Goal: Task Accomplishment & Management: Manage account settings

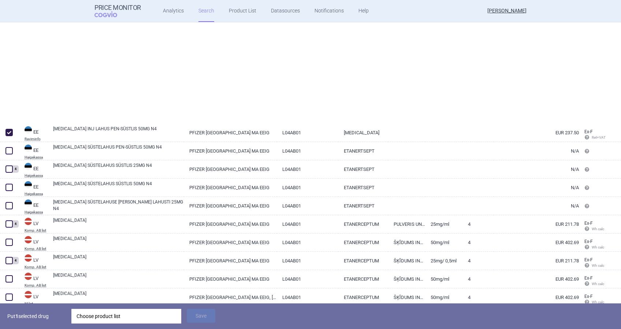
select select "country"
select select "mah"
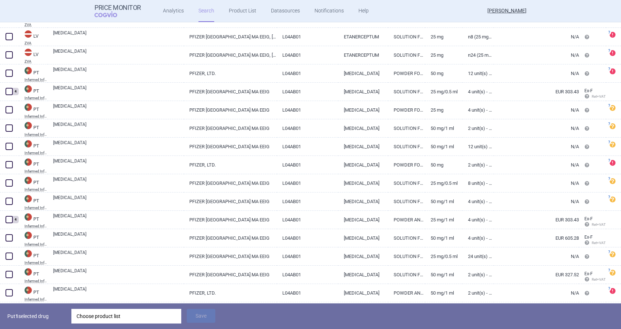
scroll to position [830, 0]
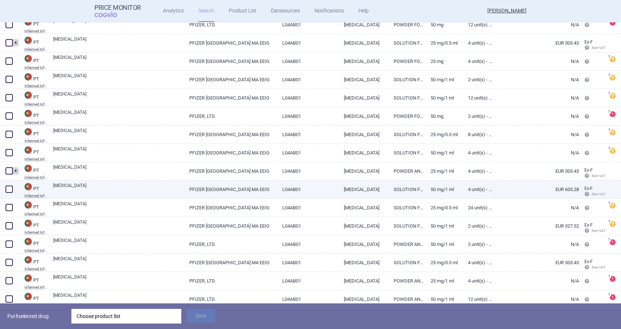
click at [7, 188] on span at bounding box center [8, 189] width 7 height 7
checkbox input "true"
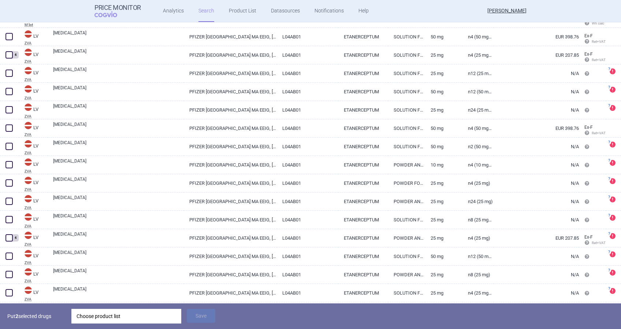
scroll to position [439, 0]
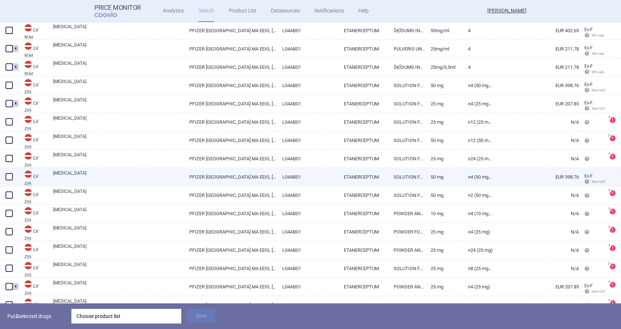
drag, startPoint x: 8, startPoint y: 178, endPoint x: 27, endPoint y: 180, distance: 18.8
click at [8, 178] on span at bounding box center [8, 176] width 7 height 7
checkbox input "true"
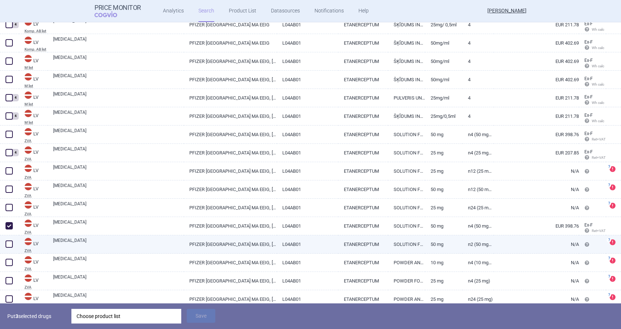
scroll to position [342, 0]
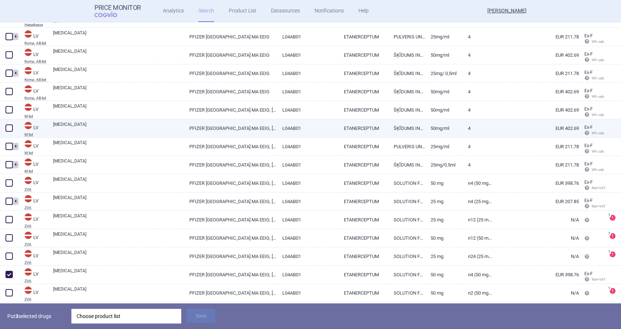
click at [10, 128] on span at bounding box center [8, 127] width 7 height 7
checkbox input "true"
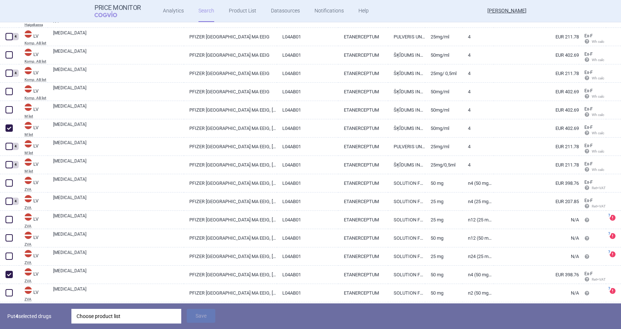
click at [119, 318] on div "Choose product list" at bounding box center [127, 316] width 100 height 15
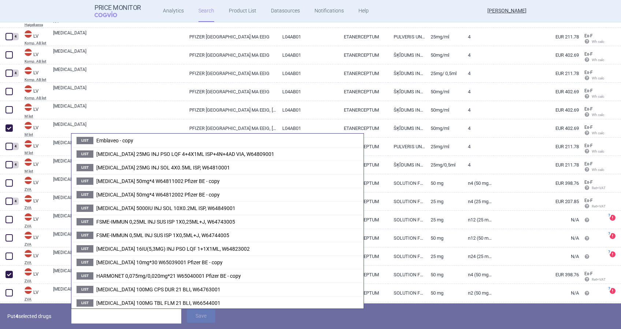
scroll to position [683, 0]
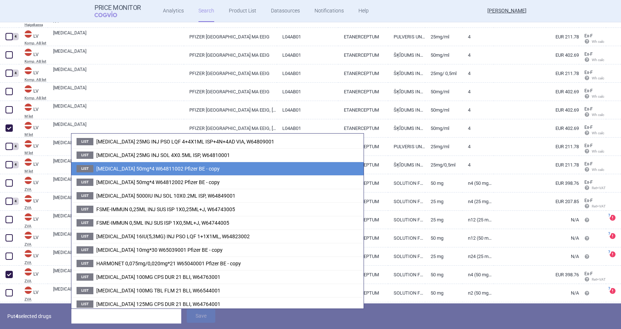
click at [160, 166] on span "[MEDICAL_DATA] 50mg*4 W64811002 Pfizer BE - copy" at bounding box center [157, 169] width 123 height 6
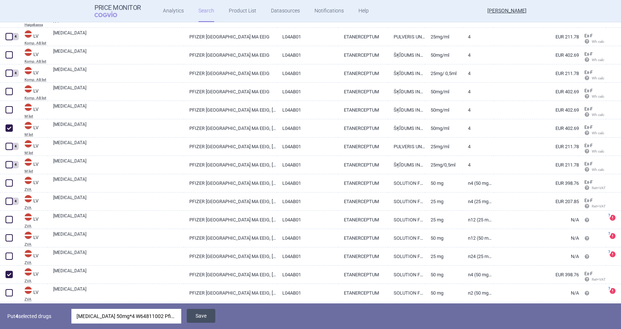
click at [208, 317] on button "Save" at bounding box center [201, 316] width 29 height 14
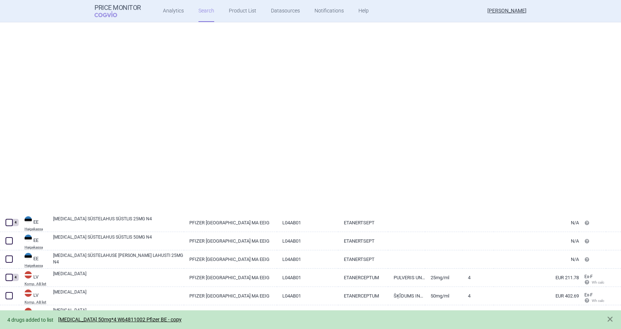
select select "country"
select select "mah"
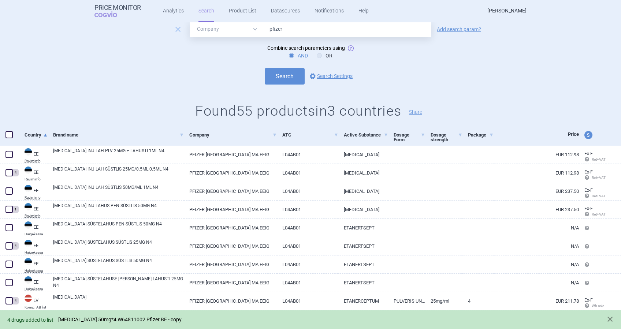
scroll to position [146, 0]
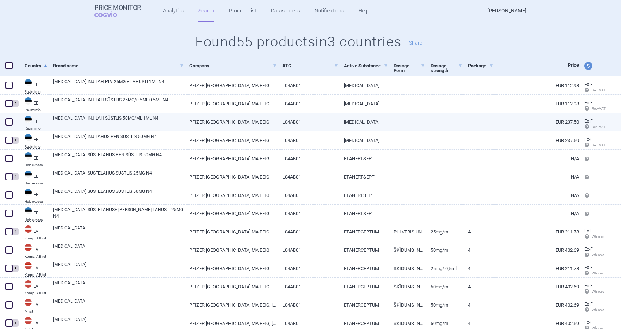
click at [8, 123] on span at bounding box center [8, 121] width 7 height 7
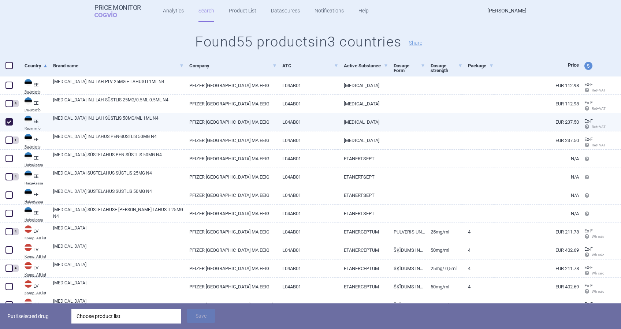
click at [10, 122] on span at bounding box center [8, 121] width 7 height 7
checkbox input "false"
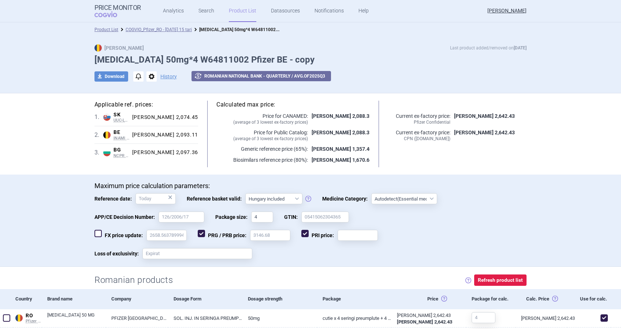
select select "hungary-included"
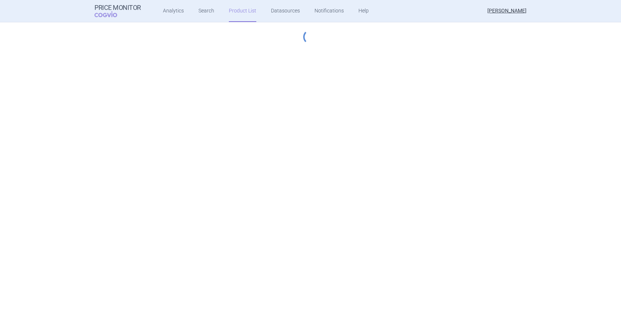
select select "hungary-included"
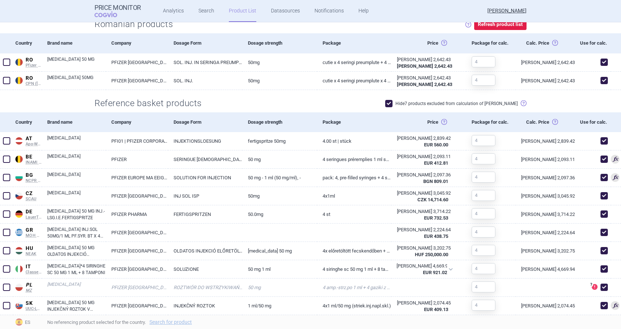
scroll to position [289, 0]
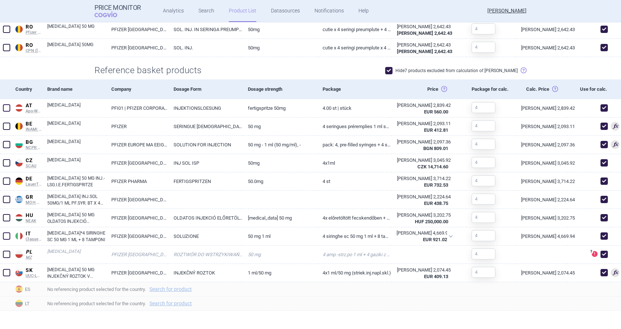
click at [392, 70] on span at bounding box center [388, 70] width 7 height 7
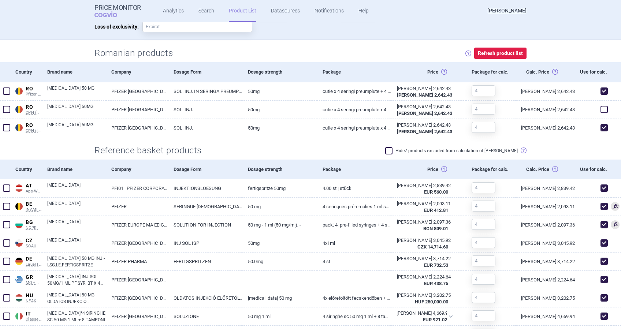
scroll to position [422, 0]
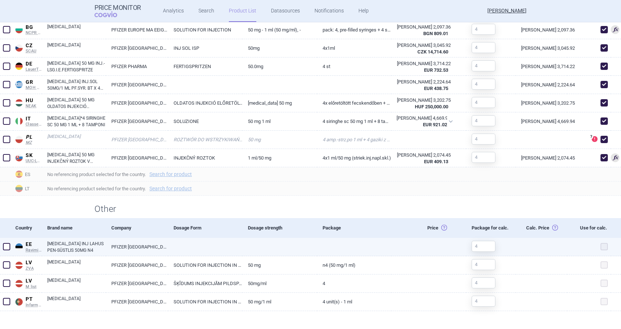
click at [596, 238] on div at bounding box center [589, 247] width 44 height 18
click at [596, 255] on div at bounding box center [589, 247] width 44 height 18
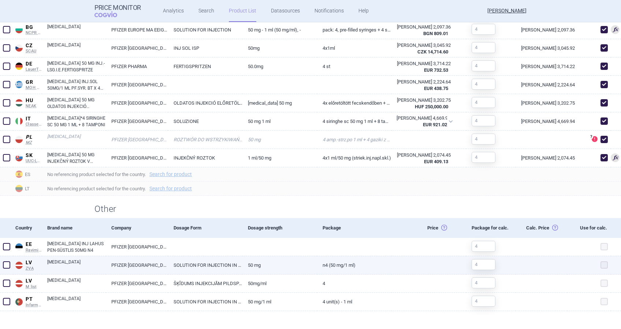
click at [600, 266] on span at bounding box center [603, 264] width 7 height 7
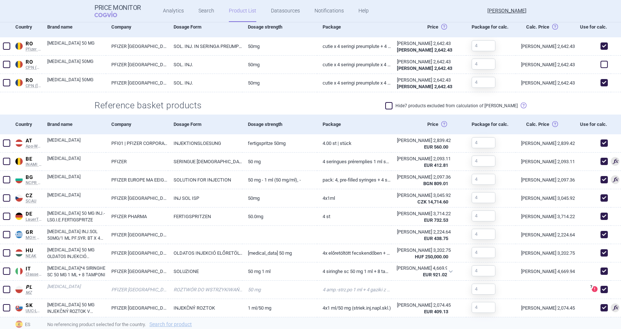
scroll to position [227, 0]
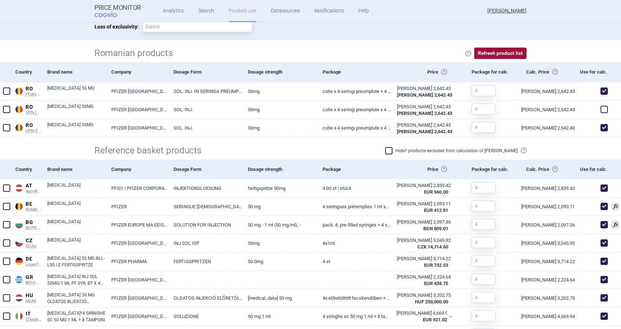
click at [499, 52] on button "Refresh product list" at bounding box center [500, 53] width 52 height 11
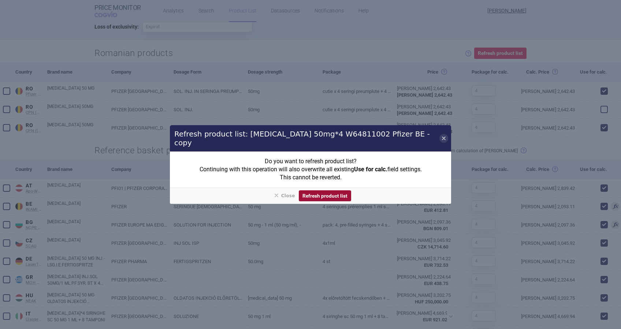
click at [322, 190] on button "Refresh product list" at bounding box center [325, 195] width 52 height 11
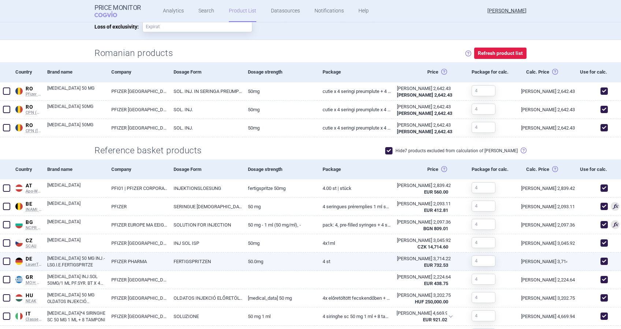
checkbox input "true"
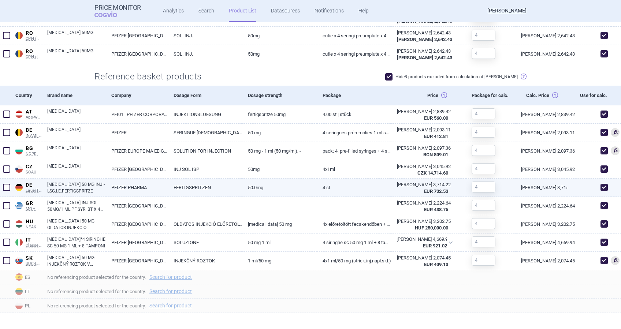
scroll to position [316, 0]
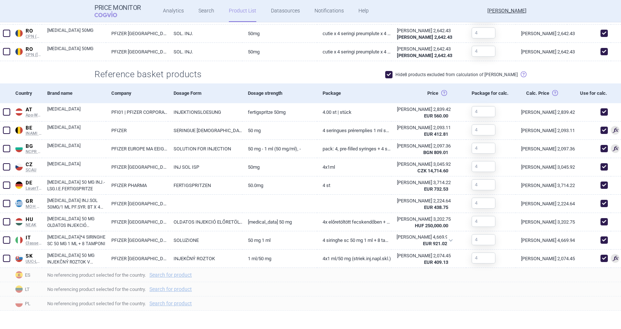
click at [392, 76] on span at bounding box center [388, 74] width 7 height 7
checkbox input "false"
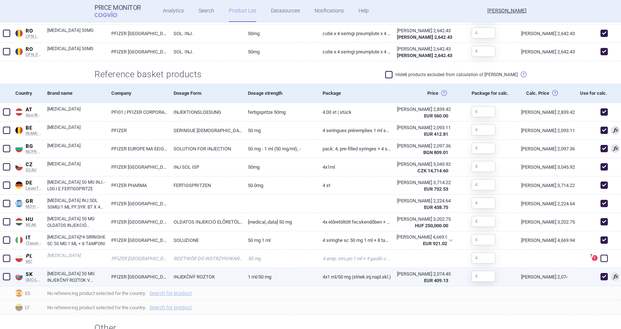
scroll to position [436, 0]
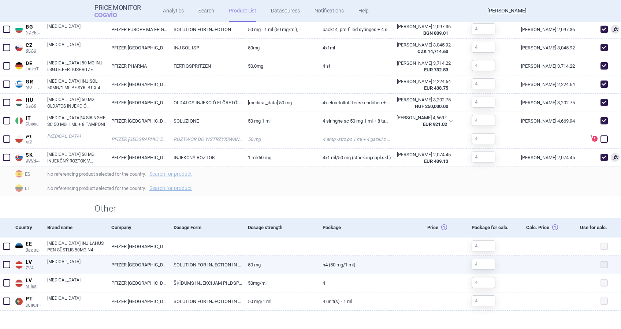
click at [7, 265] on span at bounding box center [6, 264] width 7 height 7
checkbox input "true"
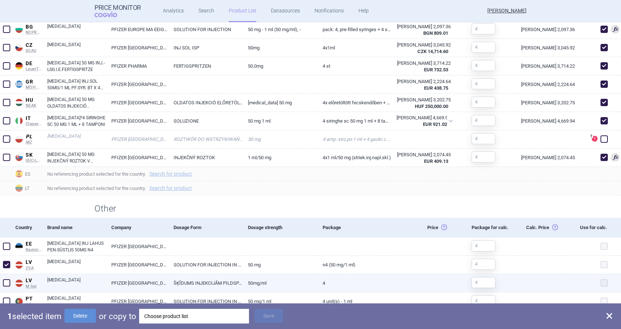
click at [2, 283] on span at bounding box center [6, 282] width 11 height 11
checkbox input "true"
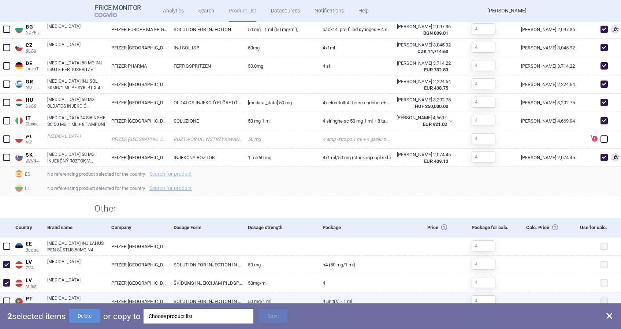
click at [8, 297] on span at bounding box center [6, 301] width 11 height 11
checkbox input "true"
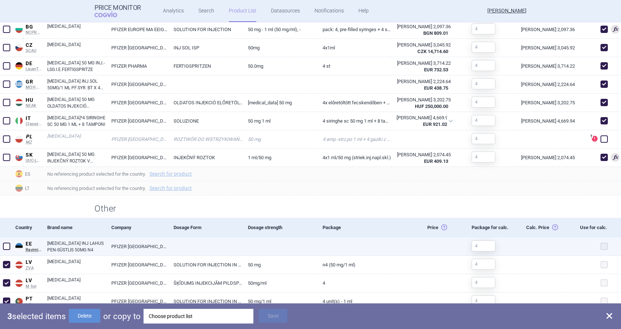
drag, startPoint x: 6, startPoint y: 246, endPoint x: 18, endPoint y: 241, distance: 12.6
click at [7, 246] on span at bounding box center [6, 246] width 7 height 7
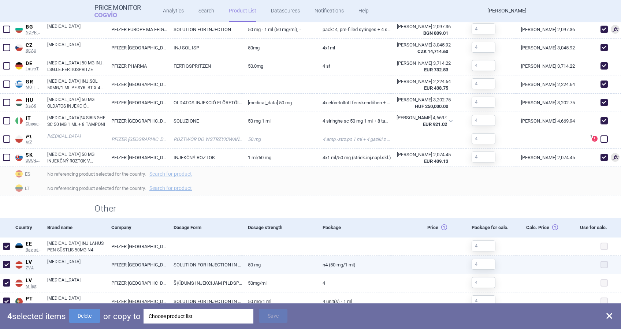
drag, startPoint x: 596, startPoint y: 250, endPoint x: 593, endPoint y: 271, distance: 20.6
click at [593, 252] on div at bounding box center [589, 247] width 44 height 18
click at [594, 272] on div at bounding box center [589, 265] width 44 height 18
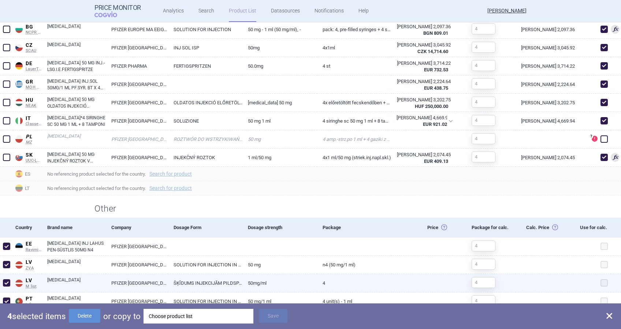
click at [593, 276] on div at bounding box center [589, 283] width 44 height 18
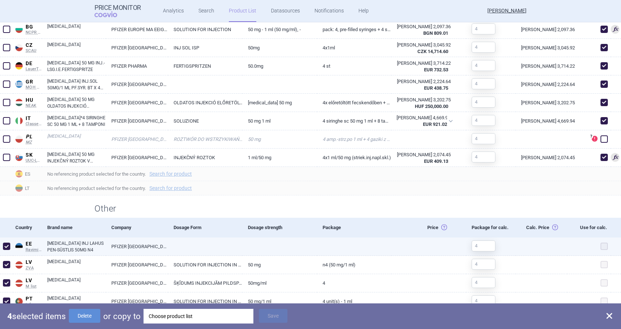
click at [10, 245] on span at bounding box center [6, 246] width 7 height 7
checkbox input "false"
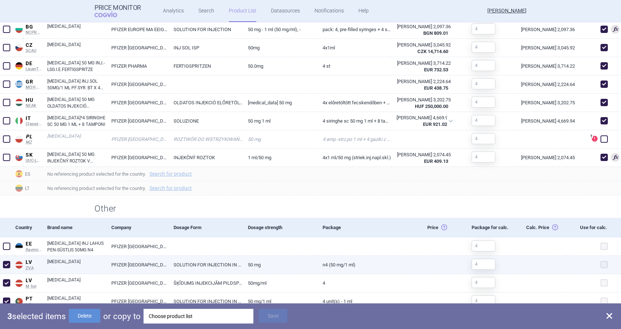
click at [9, 262] on span at bounding box center [6, 264] width 7 height 7
checkbox input "false"
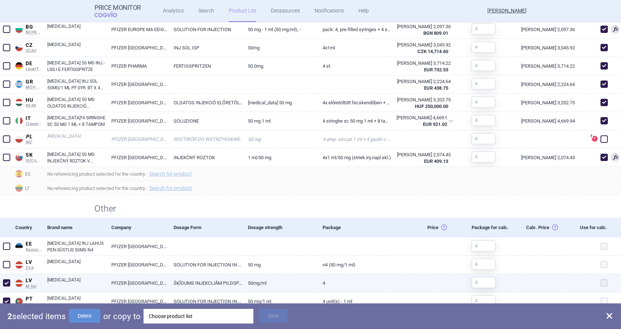
click at [6, 283] on span at bounding box center [6, 282] width 7 height 7
checkbox input "false"
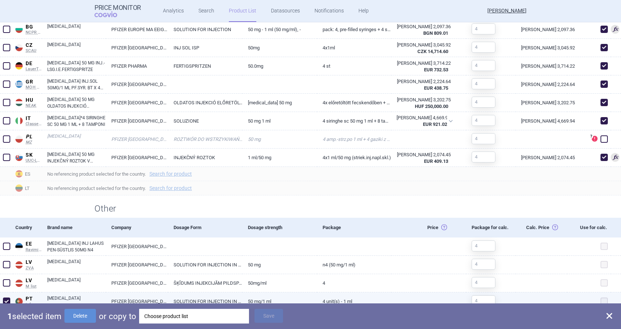
click at [7, 298] on span at bounding box center [6, 301] width 7 height 7
checkbox input "false"
